Goal: Find specific page/section: Find specific page/section

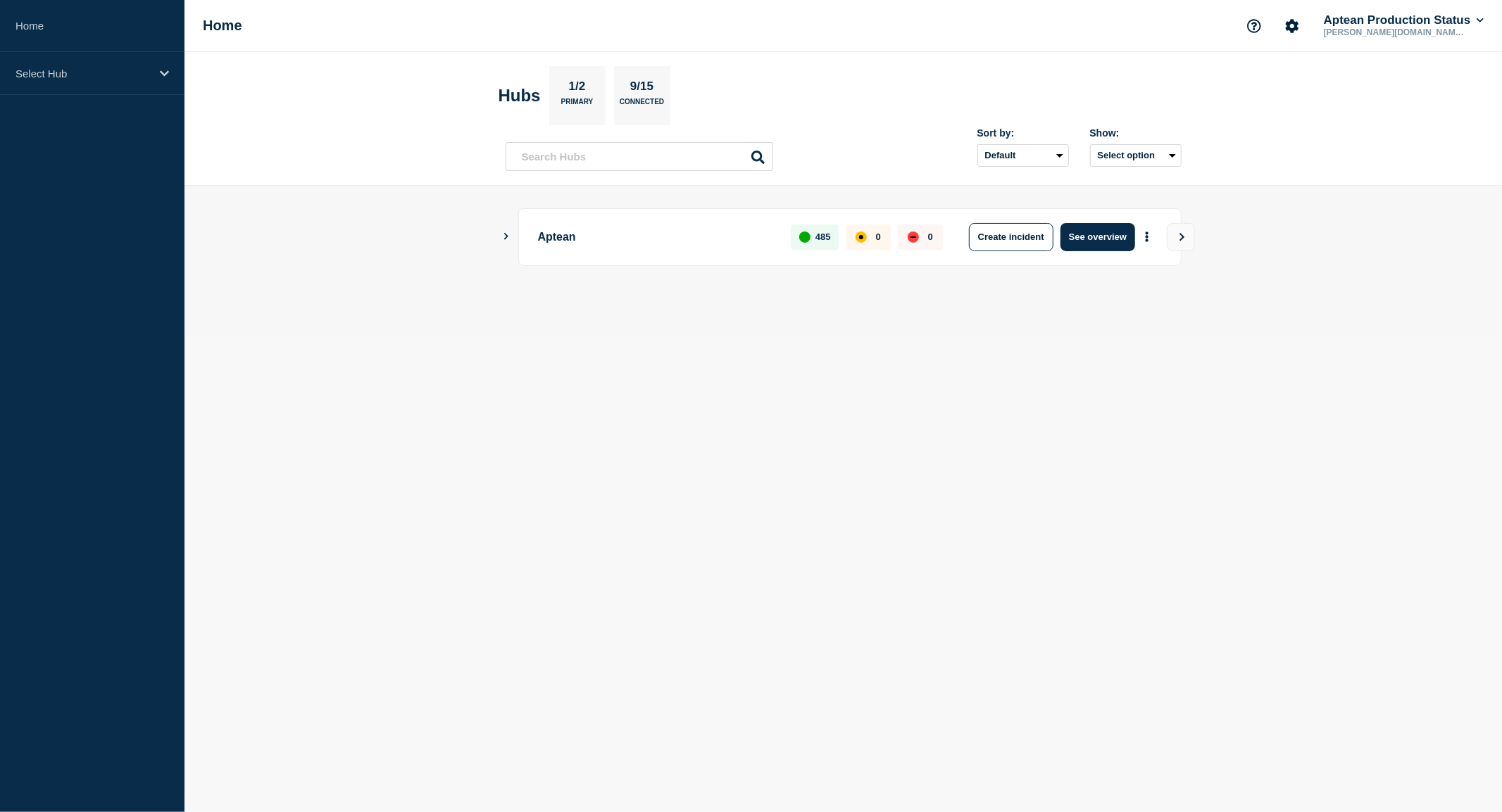
click at [517, 238] on div "Aptean 485 0 0 Create incident See overview" at bounding box center [844, 237] width 676 height 57
click at [511, 238] on div "Aptean 485 0 0 Create incident See overview" at bounding box center [844, 237] width 676 height 57
click at [503, 240] on icon "Show Connected Hubs" at bounding box center [506, 236] width 10 height 7
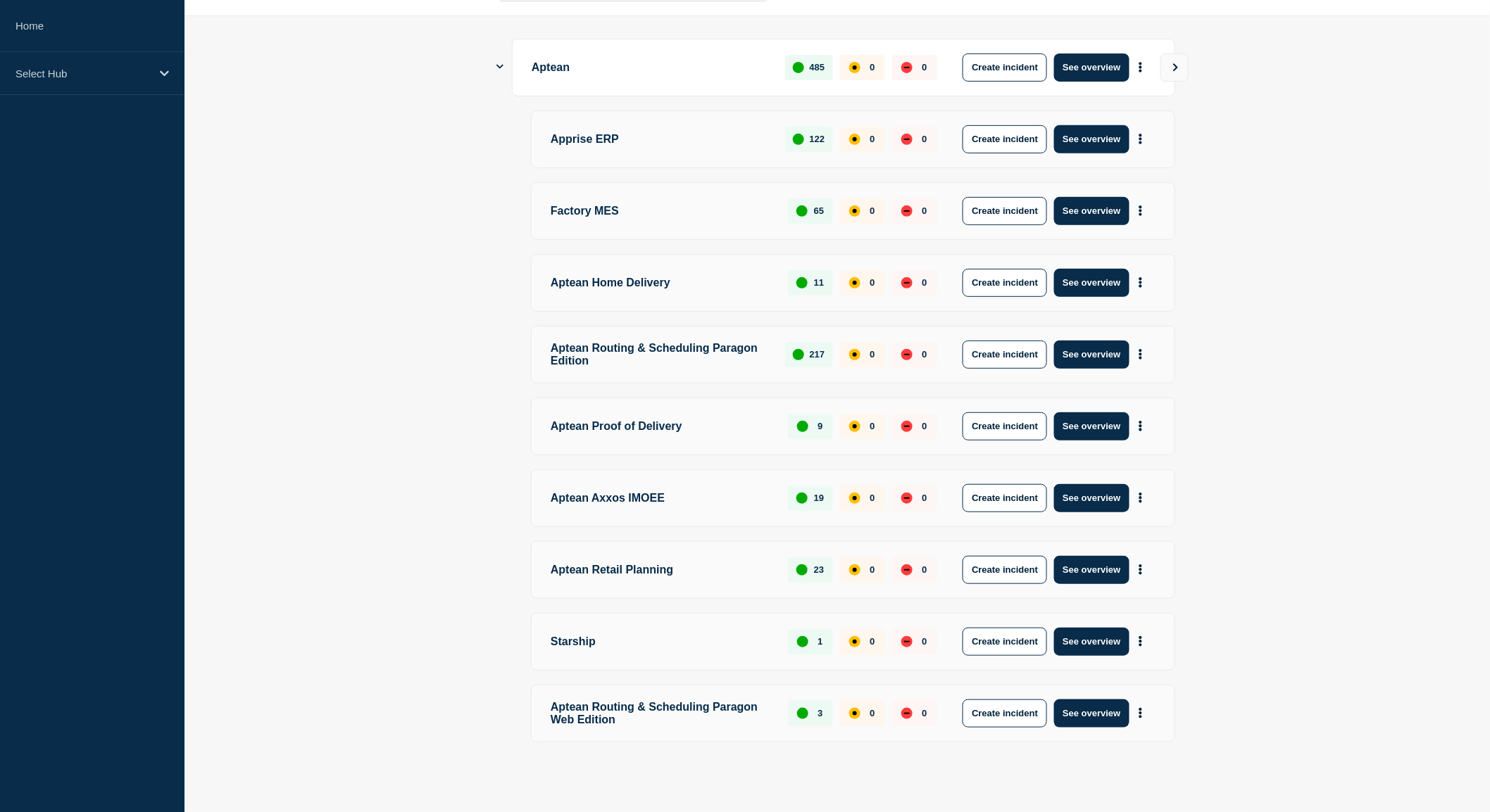
scroll to position [177, 0]
click at [1109, 350] on button "See overview" at bounding box center [1091, 355] width 74 height 29
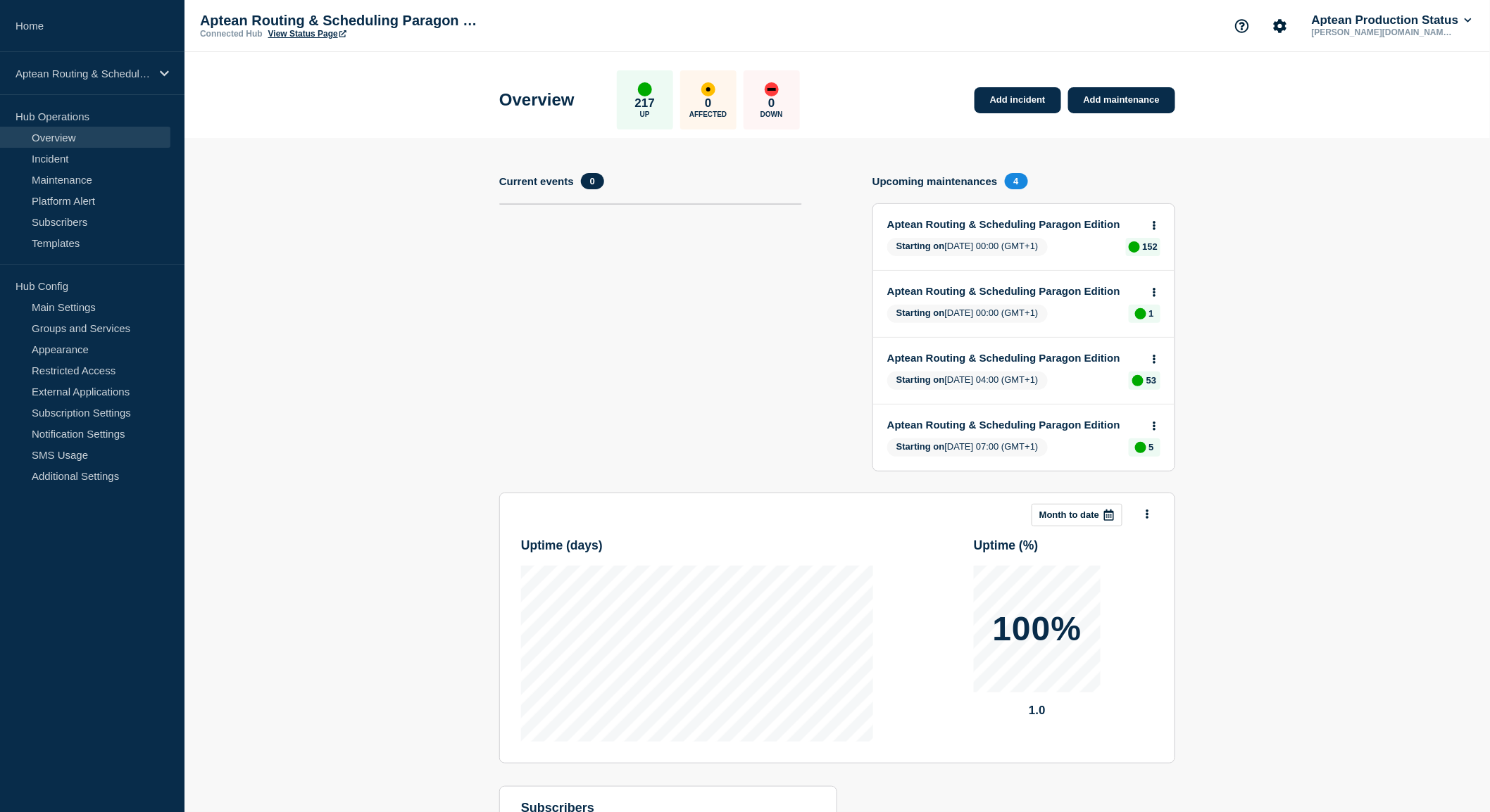
click at [297, 31] on link "View Status Page" at bounding box center [307, 33] width 78 height 10
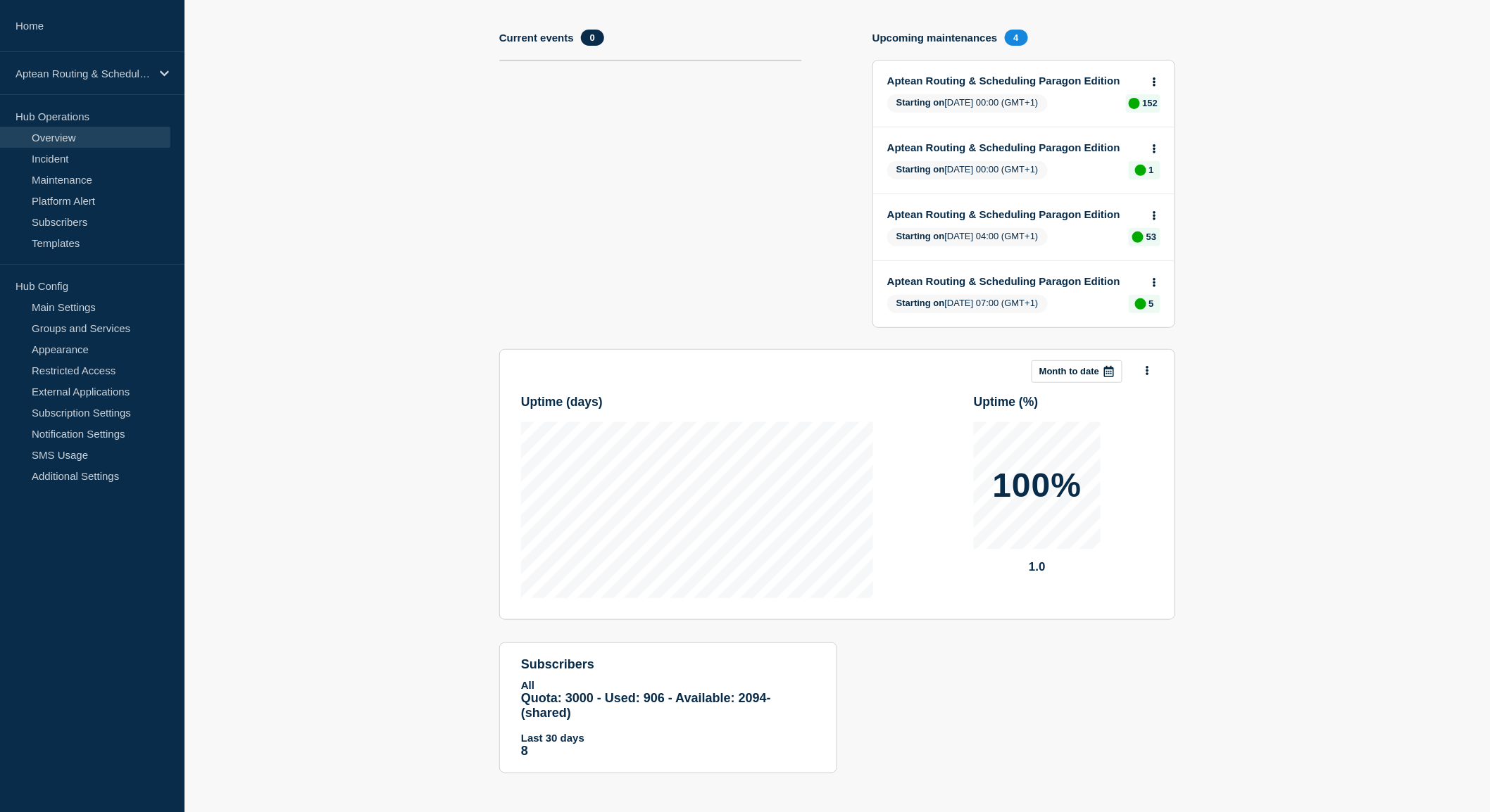
scroll to position [144, 0]
